Goal: Task Accomplishment & Management: Complete application form

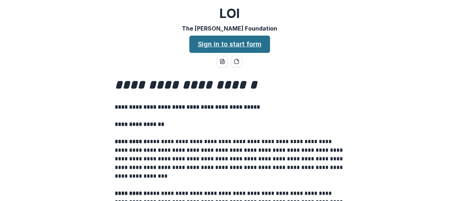
click at [229, 44] on link "Sign in to start form" at bounding box center [229, 44] width 81 height 17
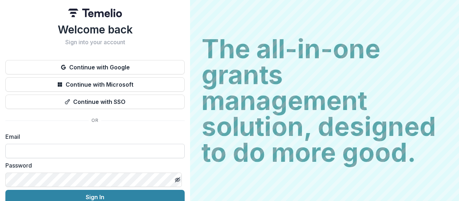
click at [72, 151] on input at bounding box center [94, 151] width 179 height 14
click at [151, 122] on div "Welcome back Sign into your account Continue with Google Continue with Microsof…" at bounding box center [94, 126] width 179 height 206
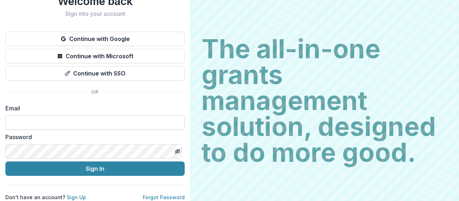
click at [65, 116] on input at bounding box center [94, 122] width 179 height 14
type input "**********"
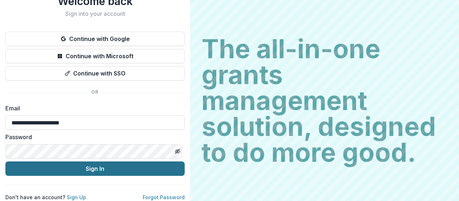
click at [71, 167] on button "Sign In" at bounding box center [94, 168] width 179 height 14
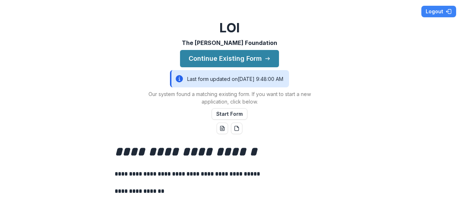
click at [176, 79] on icon at bounding box center [179, 78] width 7 height 7
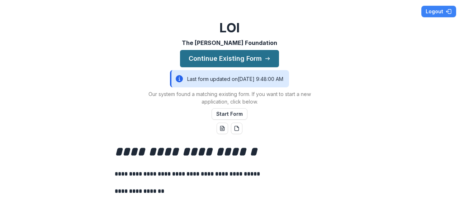
click at [225, 57] on button "Continue Existing Form" at bounding box center [229, 58] width 99 height 17
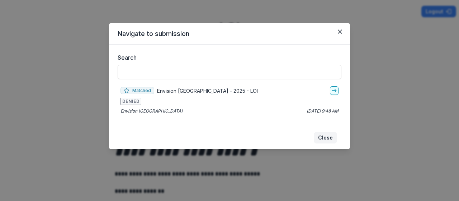
click at [323, 140] on button "Close" at bounding box center [325, 137] width 23 height 11
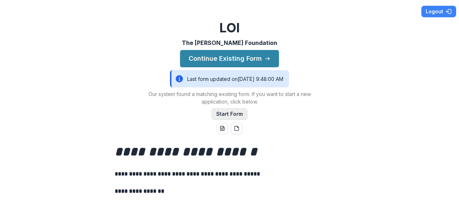
click at [228, 110] on button "Start Form" at bounding box center [230, 113] width 36 height 11
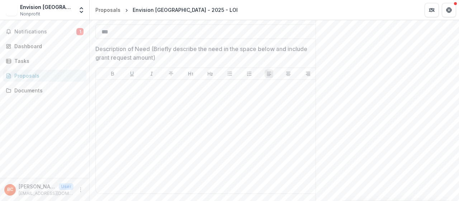
scroll to position [593, 0]
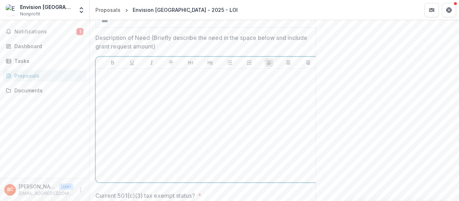
click at [179, 86] on div at bounding box center [210, 125] width 223 height 108
click at [181, 45] on p "Description of Need (Briefly describe the need in the space below and include g…" at bounding box center [204, 41] width 219 height 17
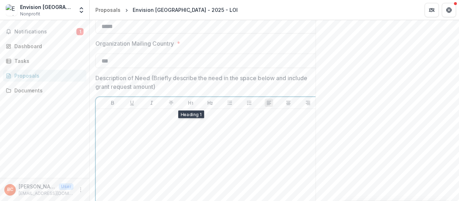
scroll to position [552, 0]
click at [368, 109] on div "Send comments or questions to The Bolick Foundation in the box below. The Bolic…" at bounding box center [388, 181] width 144 height 1426
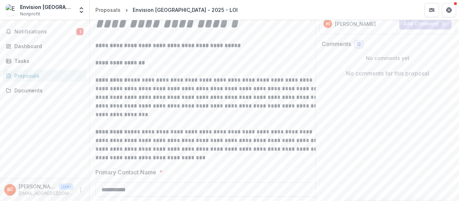
scroll to position [0, 0]
